Goal: Task Accomplishment & Management: Manage account settings

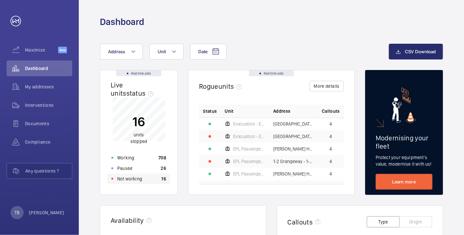
click at [139, 178] on p "Not working" at bounding box center [129, 178] width 25 height 7
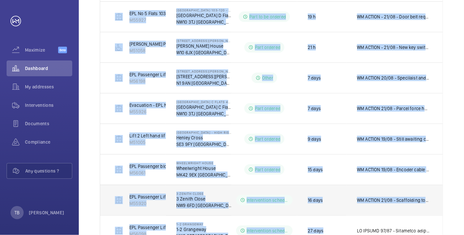
scroll to position [224, 0]
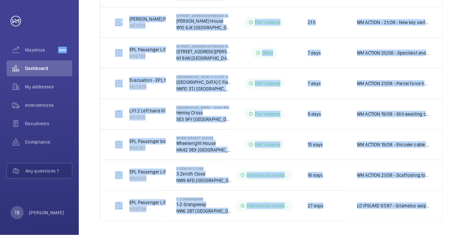
drag, startPoint x: 114, startPoint y: 147, endPoint x: 453, endPoint y: 200, distance: 343.0
click at [453, 200] on div "Shutdown Breakdown Address Unit 1 – 10 of 10 Units Address Status Stopped since…" at bounding box center [271, 42] width 385 height 389
copy tbody "MRL Pass Lift [PERSON_NAME] M59227 The Staging Post [PERSON_NAME][GEOGRAPHIC_DA…"
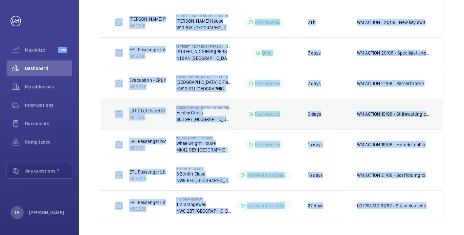
scroll to position [0, 0]
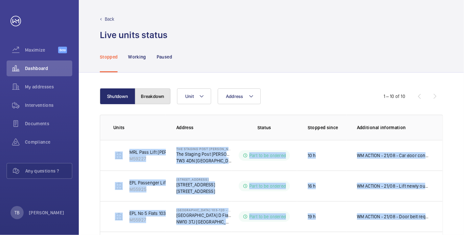
click at [160, 95] on button "Breakdown" at bounding box center [152, 96] width 35 height 16
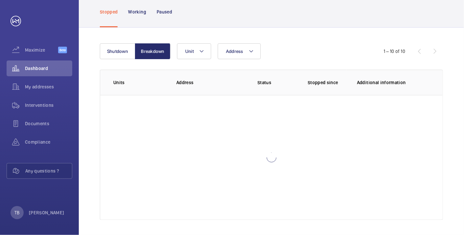
scroll to position [12, 0]
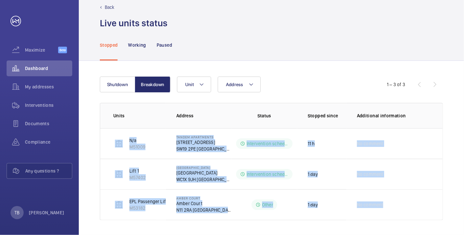
drag, startPoint x: 106, startPoint y: 133, endPoint x: 428, endPoint y: 220, distance: 334.2
click at [428, 220] on div "Shutdown Breakdown Address Unit 1 – 3 of 3 Units Address Status Stopped since A…" at bounding box center [271, 148] width 385 height 175
copy tbody "N/a M51009 Tandem Apartments [STREET_ADDRESS] Intervention scheduled 11 h No co…"
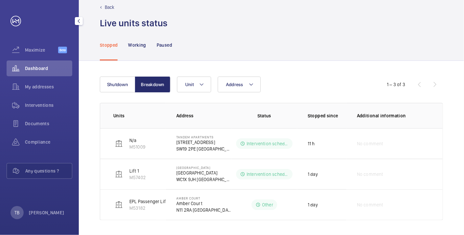
click at [50, 68] on span "Dashboard" at bounding box center [48, 68] width 47 height 7
